Goal: Task Accomplishment & Management: Manage account settings

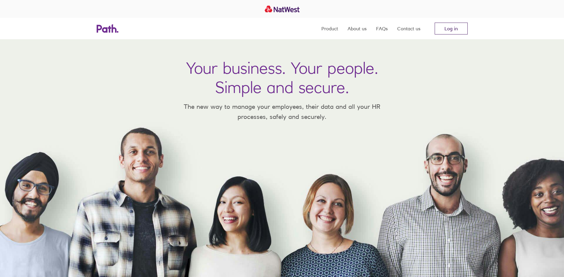
click at [447, 30] on link "Log in" at bounding box center [451, 29] width 33 height 12
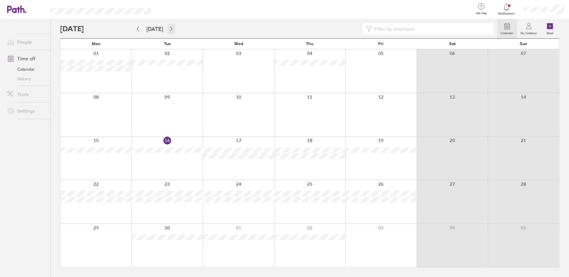
click at [171, 32] on button "button" at bounding box center [170, 29] width 7 height 10
click at [173, 32] on button "button" at bounding box center [170, 29] width 7 height 10
click at [138, 30] on icon "button" at bounding box center [138, 29] width 2 height 4
click at [168, 24] on button "button" at bounding box center [170, 29] width 7 height 10
